Goal: Communication & Community: Participate in discussion

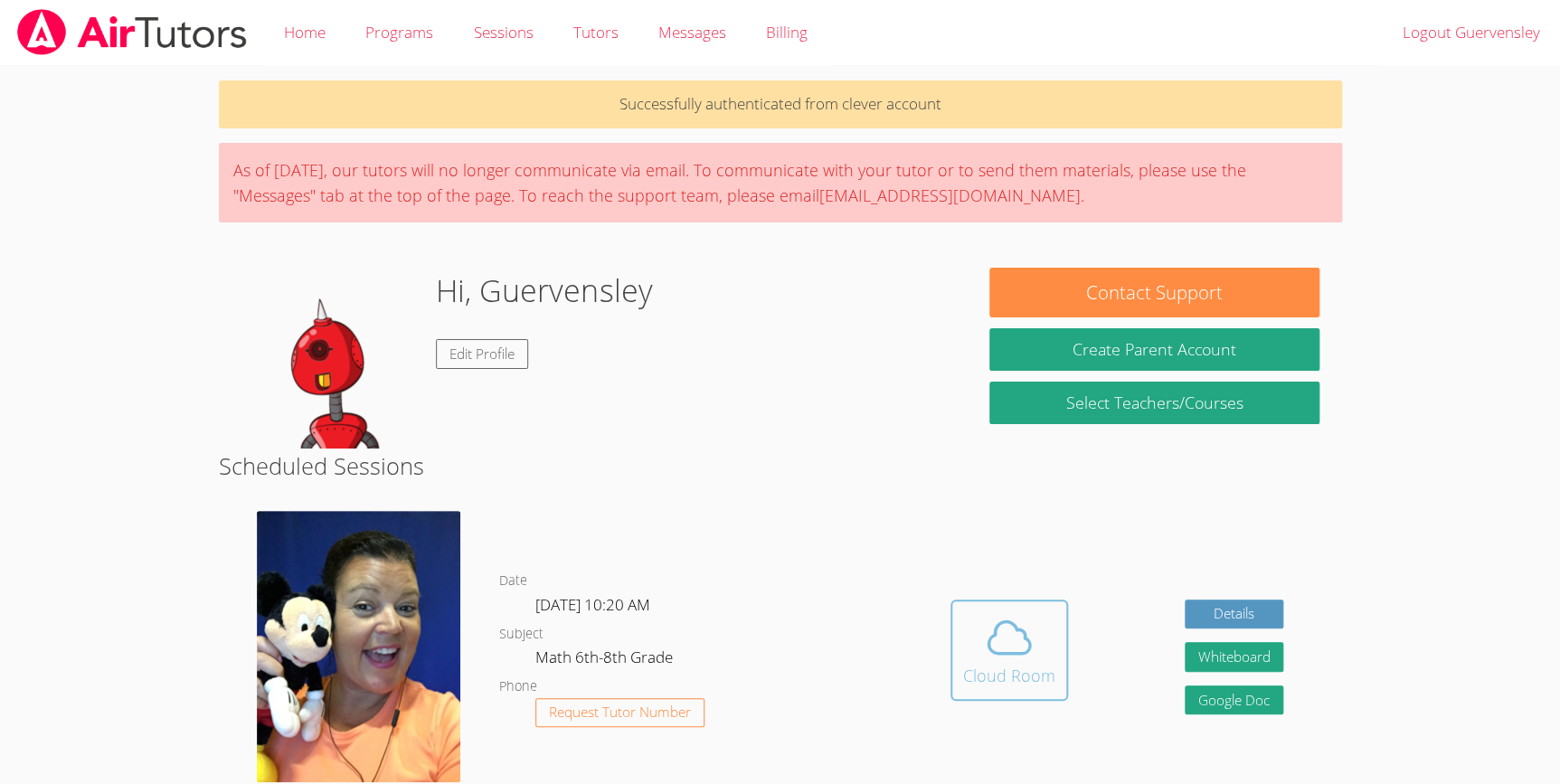
click at [1008, 681] on div "Cloud Room" at bounding box center [1009, 675] width 92 height 26
click at [1010, 600] on button "Cloud Room" at bounding box center [1009, 650] width 118 height 101
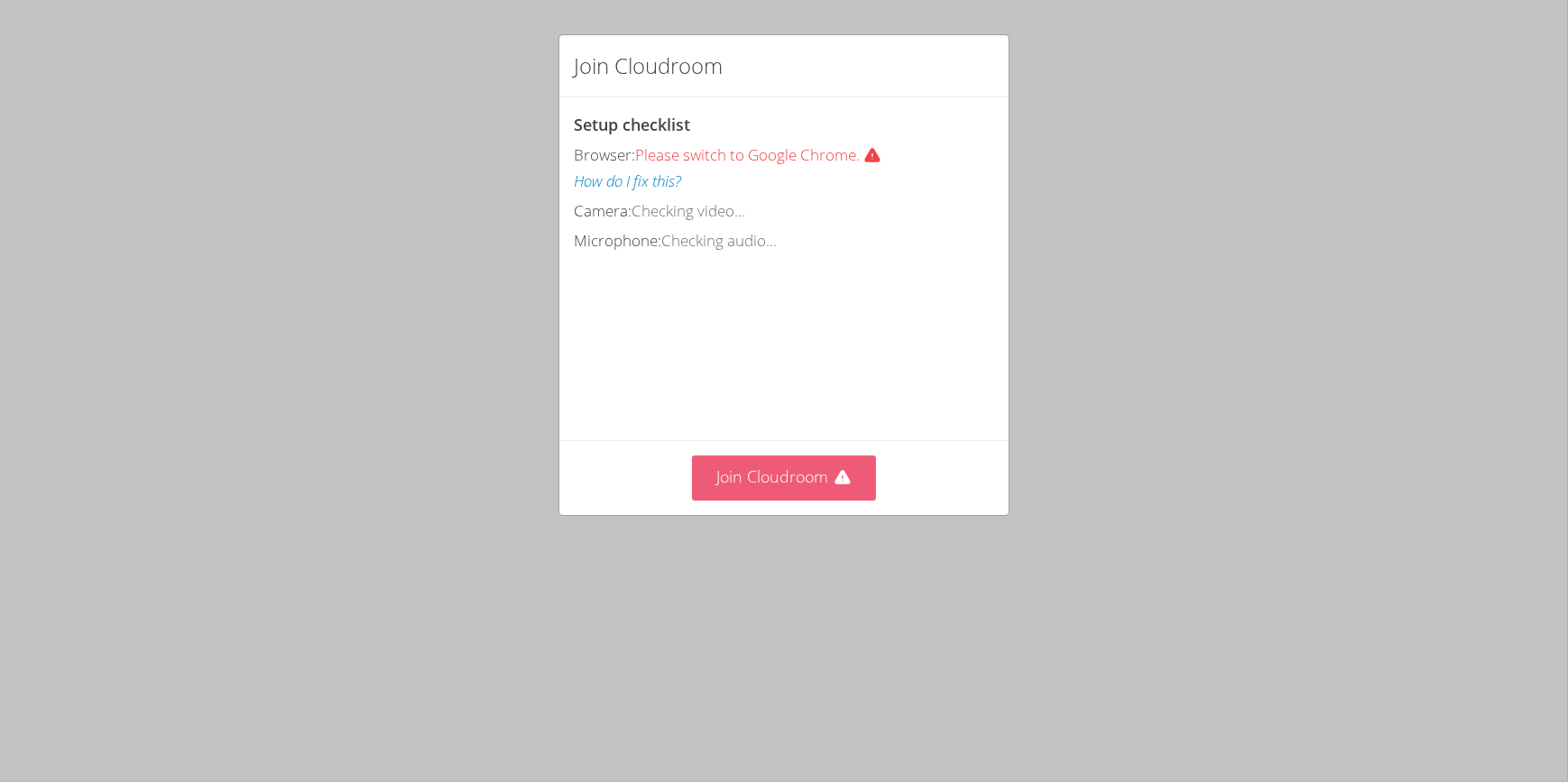
click at [834, 487] on icon at bounding box center [843, 478] width 18 height 18
click at [802, 500] on button "Join Cloudroom" at bounding box center [784, 477] width 185 height 45
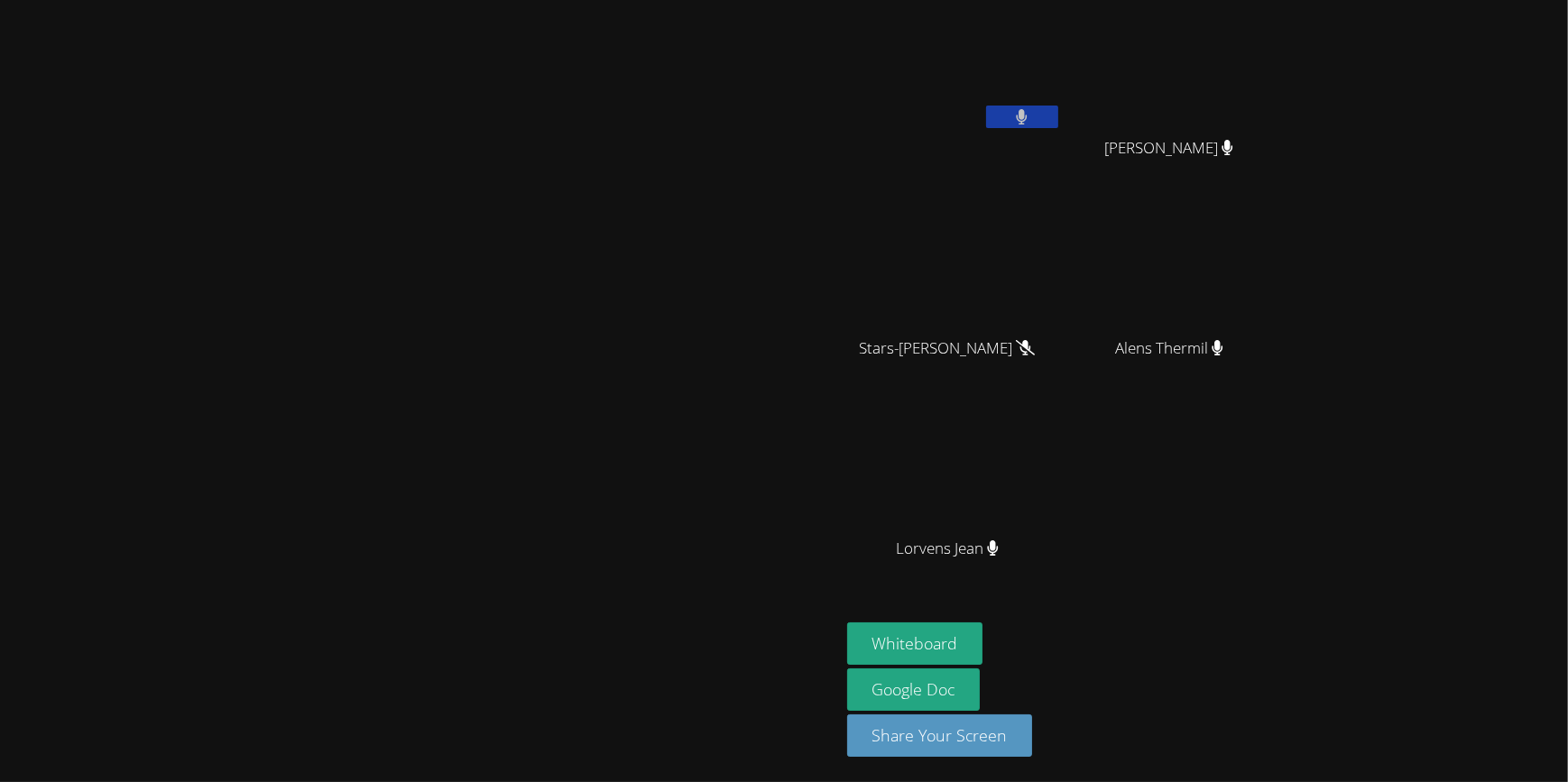
click at [555, 568] on video at bounding box center [419, 354] width 270 height 463
click at [983, 633] on button "Whiteboard" at bounding box center [915, 644] width 137 height 43
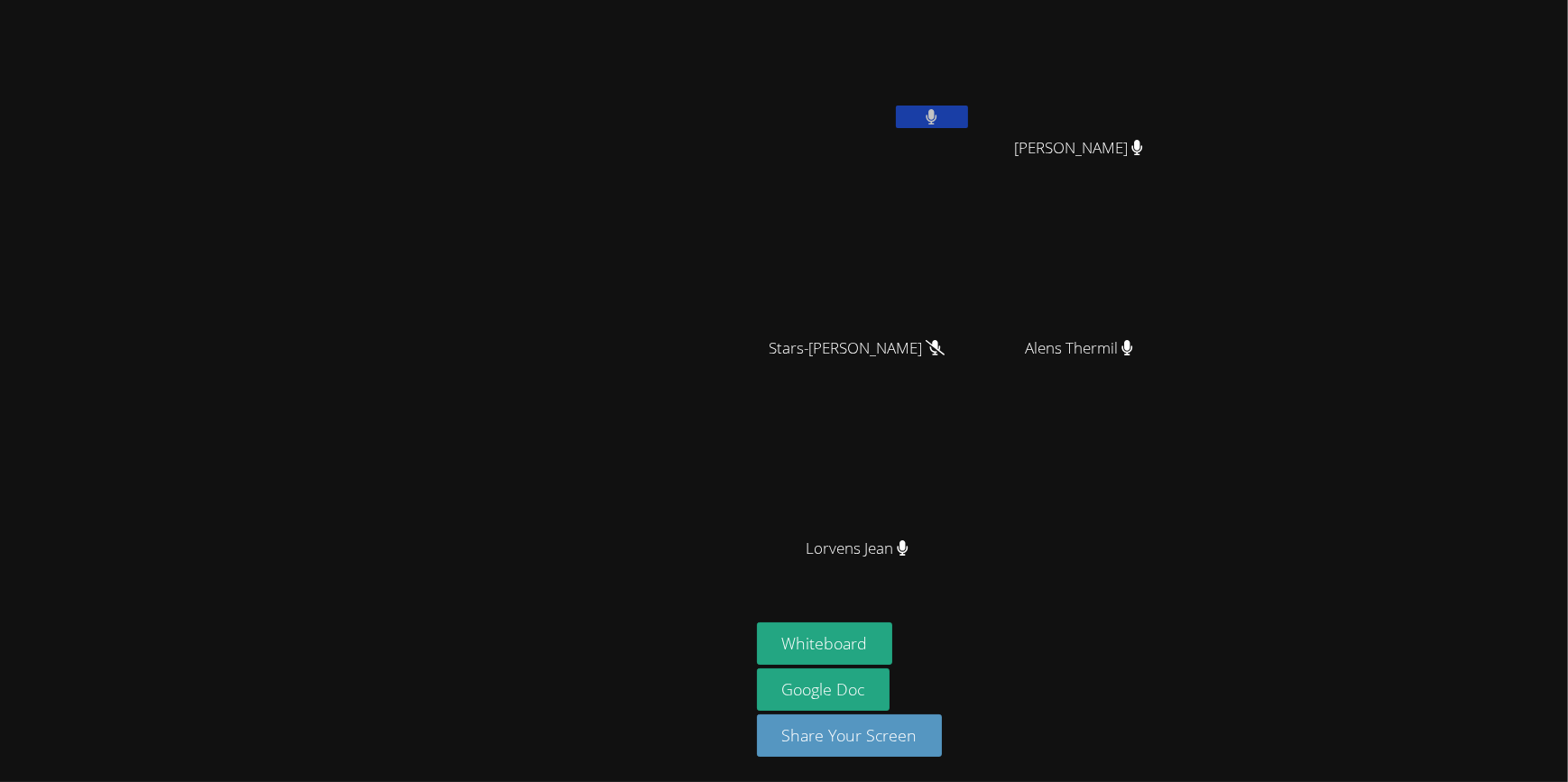
click at [939, 131] on div at bounding box center [932, 119] width 72 height 27
click at [932, 115] on icon at bounding box center [932, 117] width 11 height 15
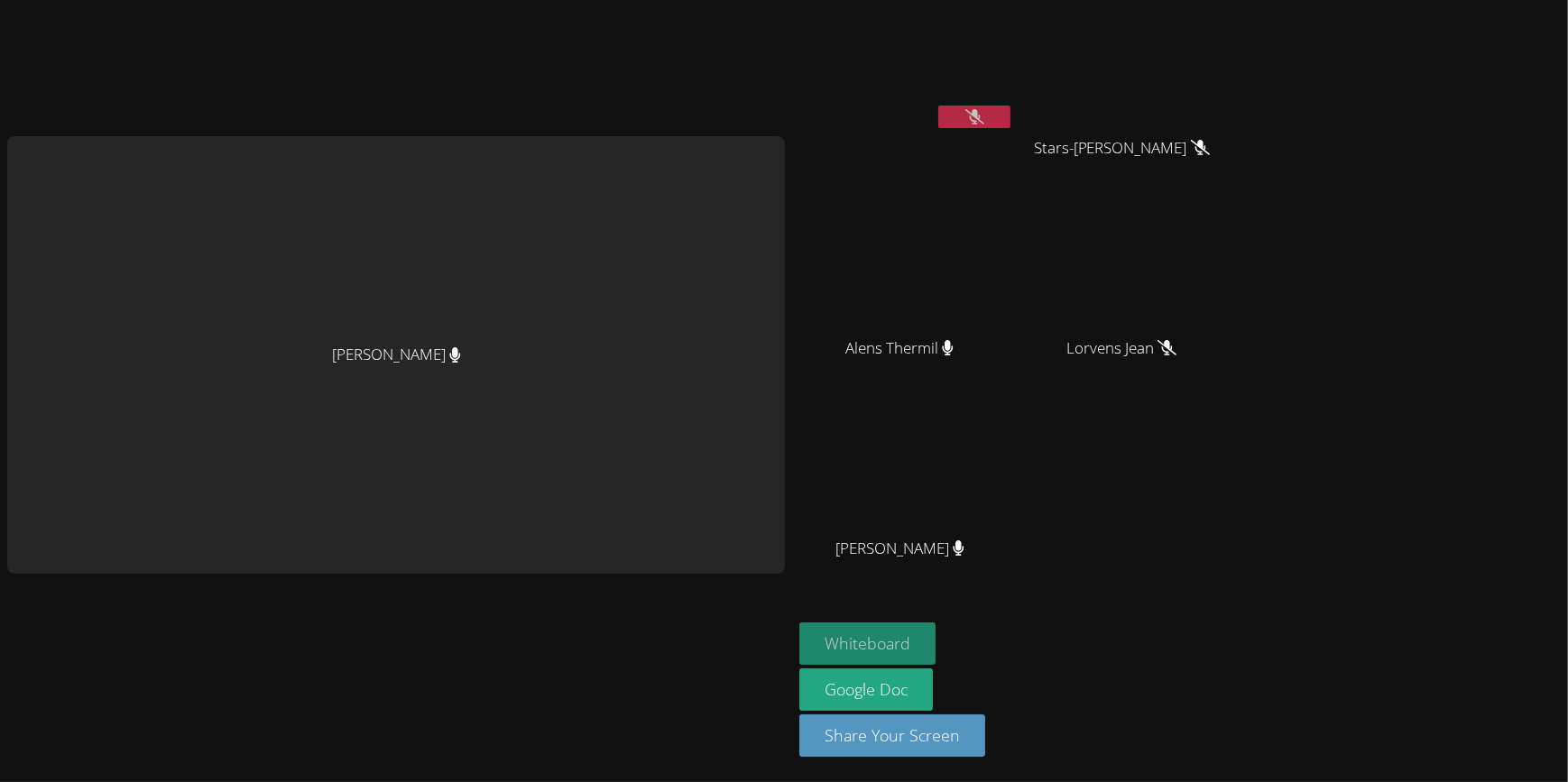
click at [855, 640] on button "Whiteboard" at bounding box center [868, 644] width 137 height 43
click at [671, 116] on div "[PERSON_NAME]" at bounding box center [396, 391] width 778 height 767
click at [974, 316] on video at bounding box center [907, 268] width 215 height 121
click at [864, 92] on video at bounding box center [907, 67] width 215 height 121
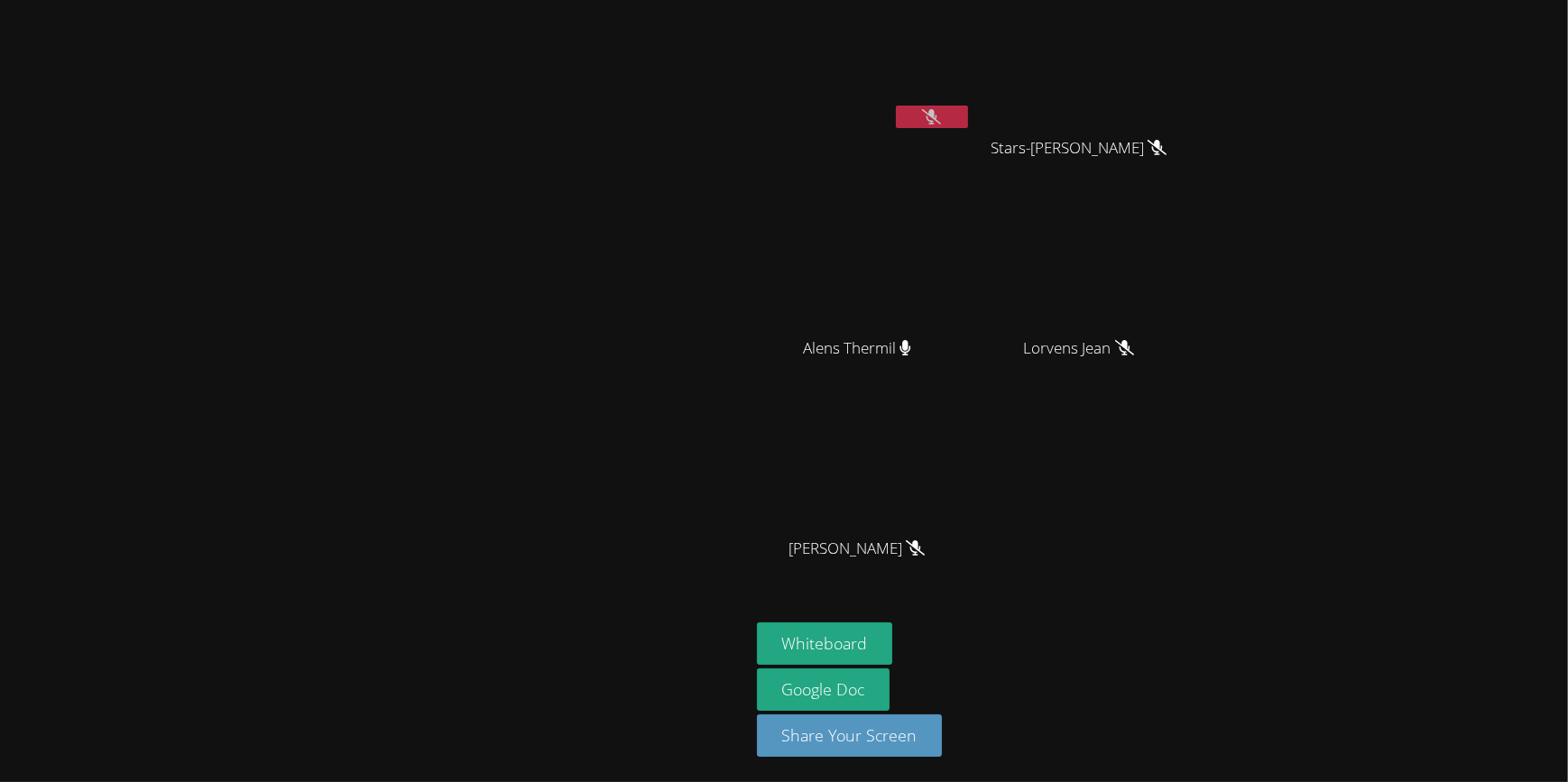
click at [1261, 279] on div "Guervensley Charles Stars-Nica Germeus Stars-Nica Germeus Alens Thermil Alens T…" at bounding box center [784, 391] width 1568 height 782
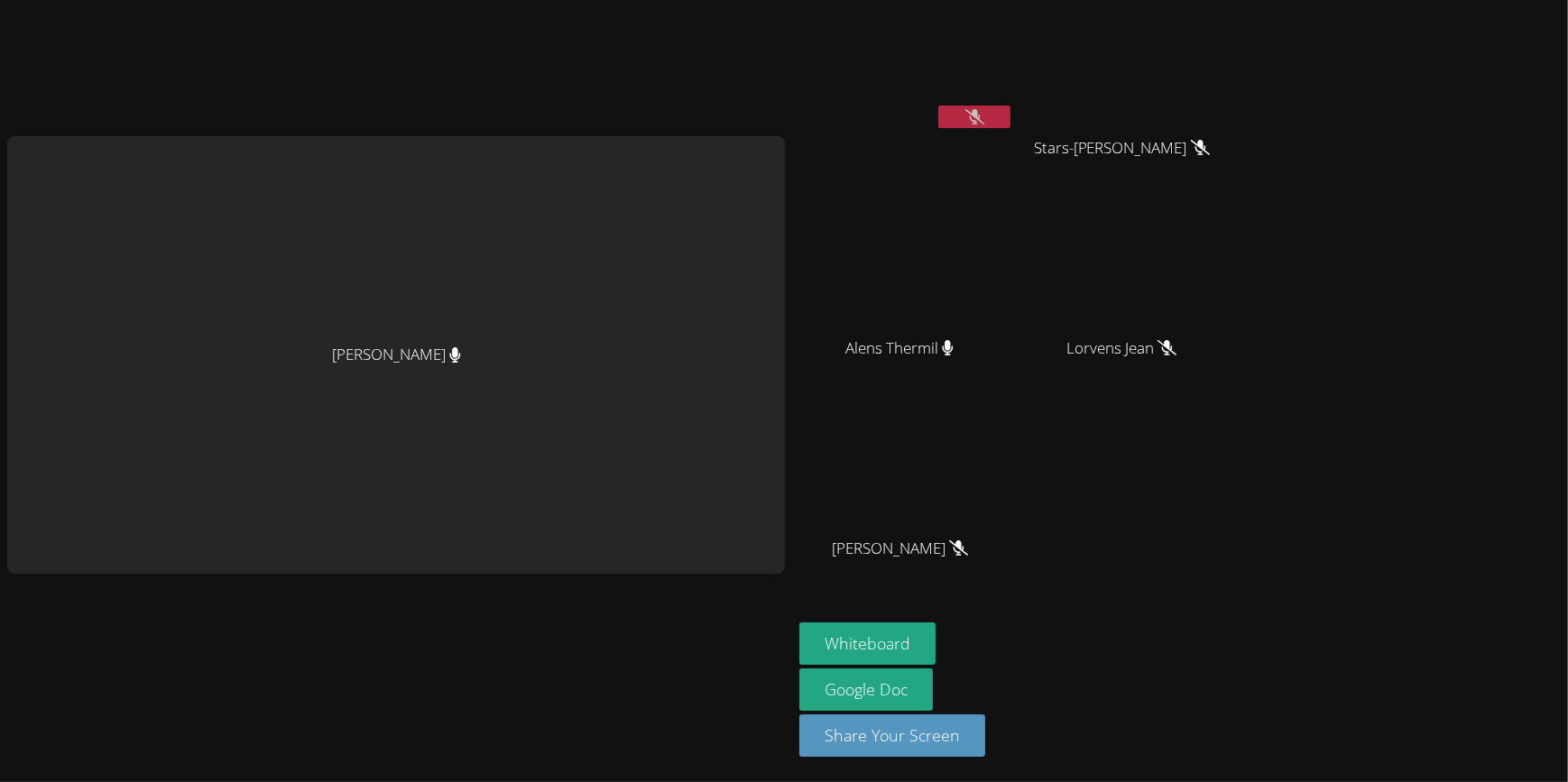
click at [965, 106] on button at bounding box center [974, 117] width 72 height 23
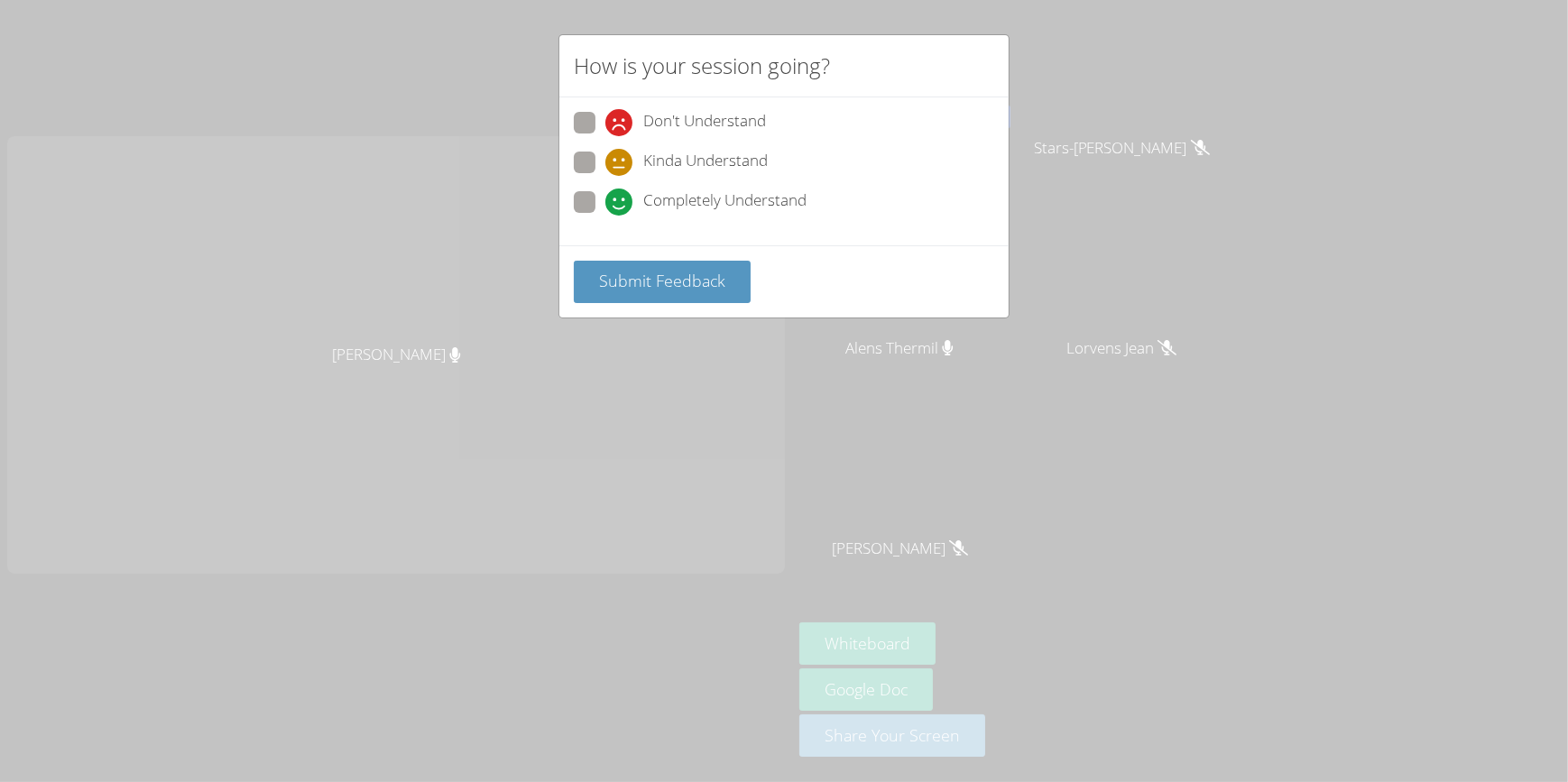
click at [606, 137] on span at bounding box center [606, 137] width 0 height 0
click at [606, 124] on input "Don't Understand" at bounding box center [613, 119] width 15 height 15
radio input "true"
click at [700, 273] on span "Submit Feedback" at bounding box center [662, 280] width 127 height 22
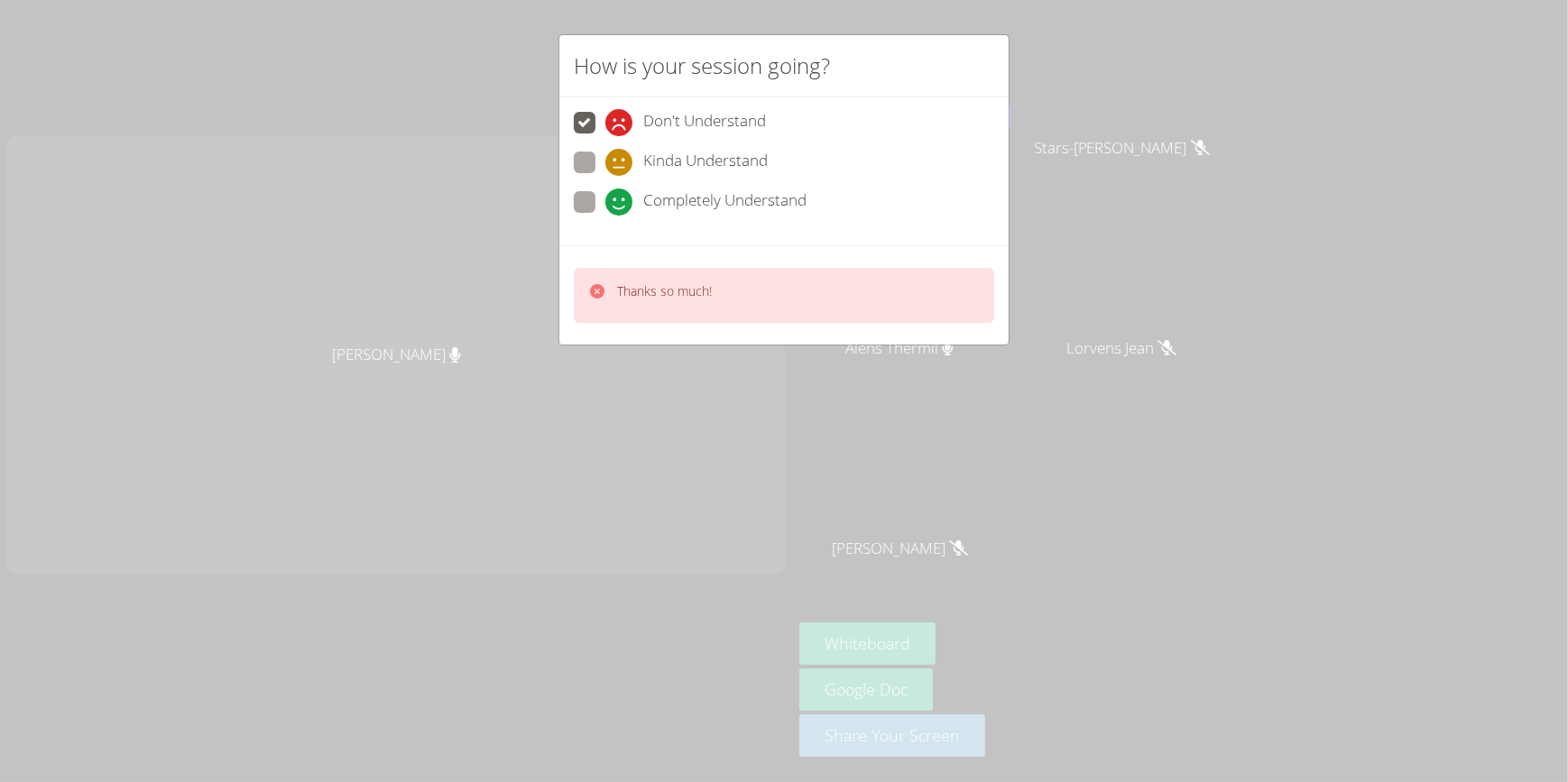
click at [696, 282] on p "Thanks so much!" at bounding box center [665, 291] width 95 height 18
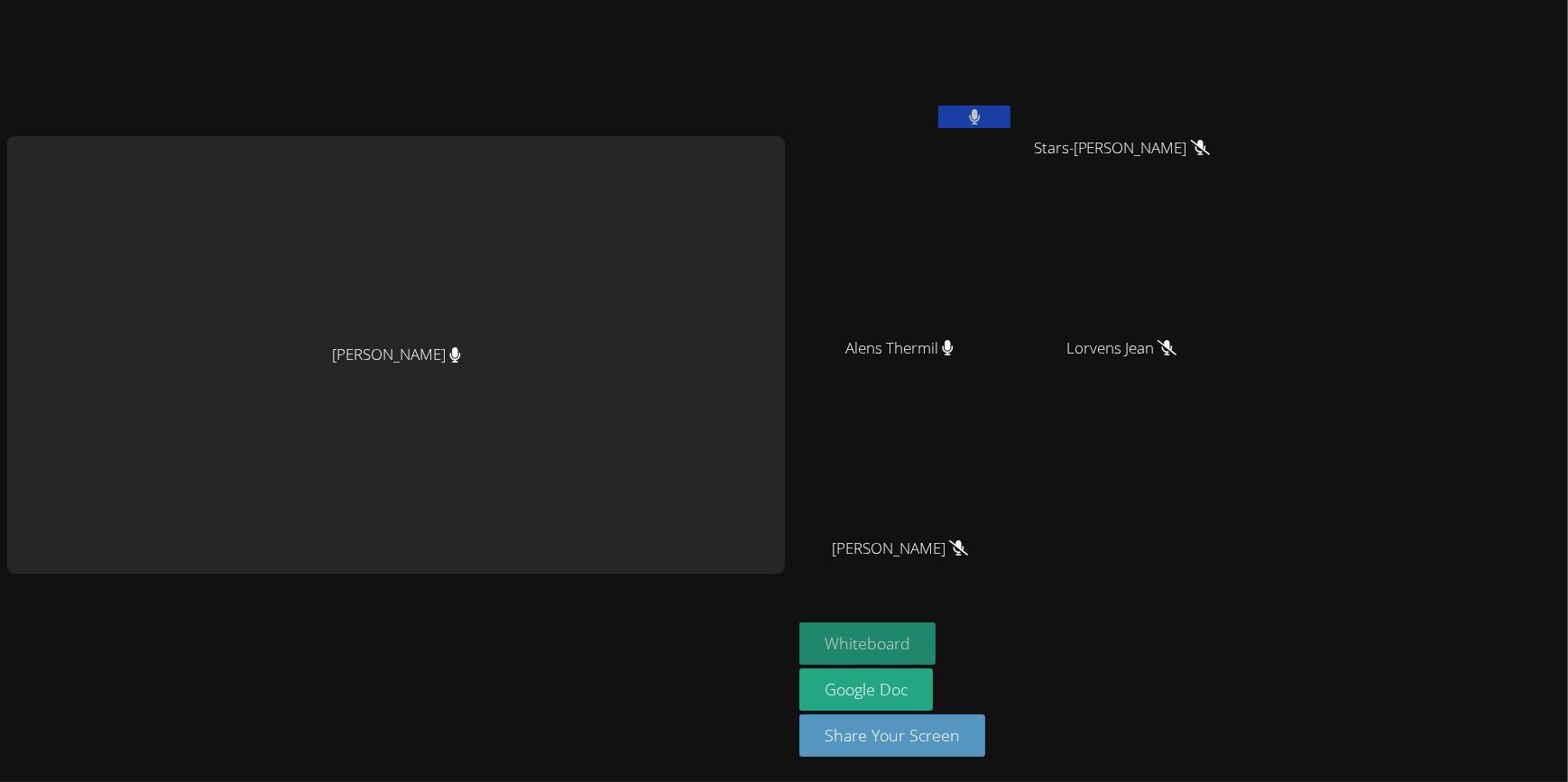
click at [885, 641] on button "Whiteboard" at bounding box center [868, 644] width 137 height 43
